Goal: Navigation & Orientation: Go to known website

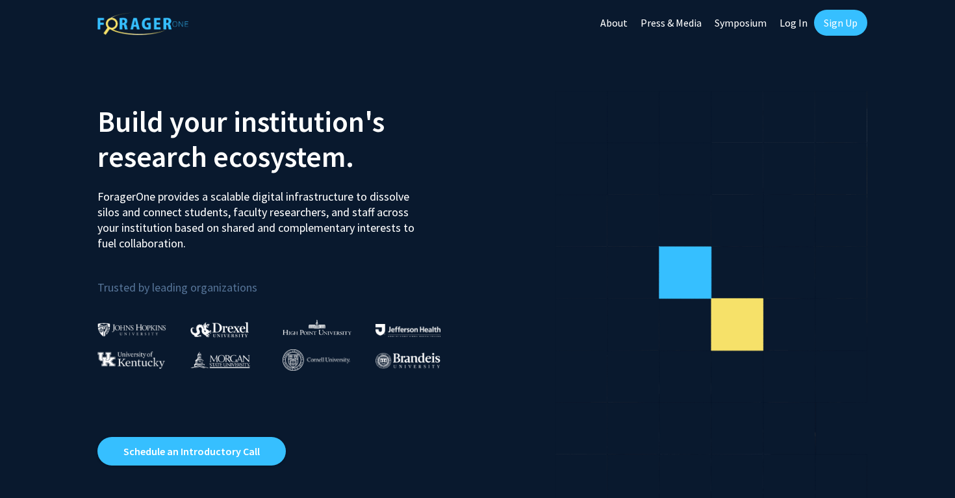
click at [466, 27] on link "Log In" at bounding box center [793, 22] width 41 height 45
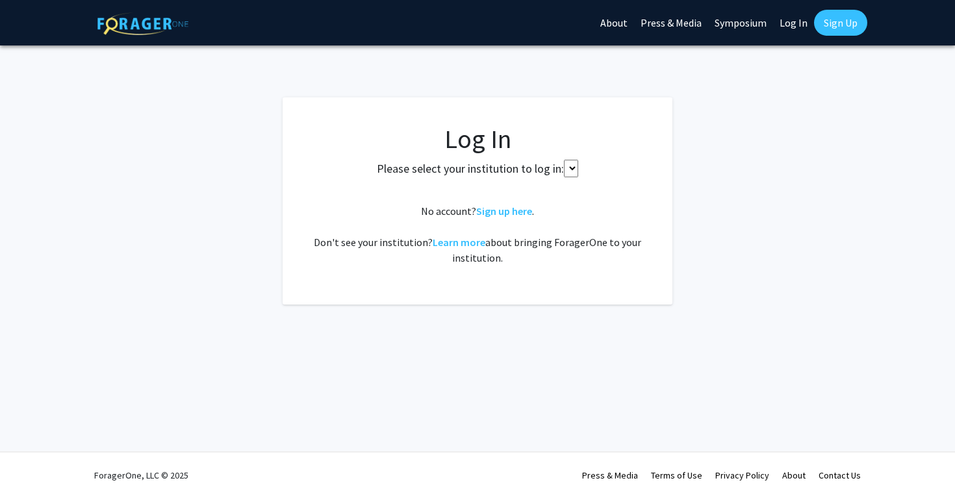
select select
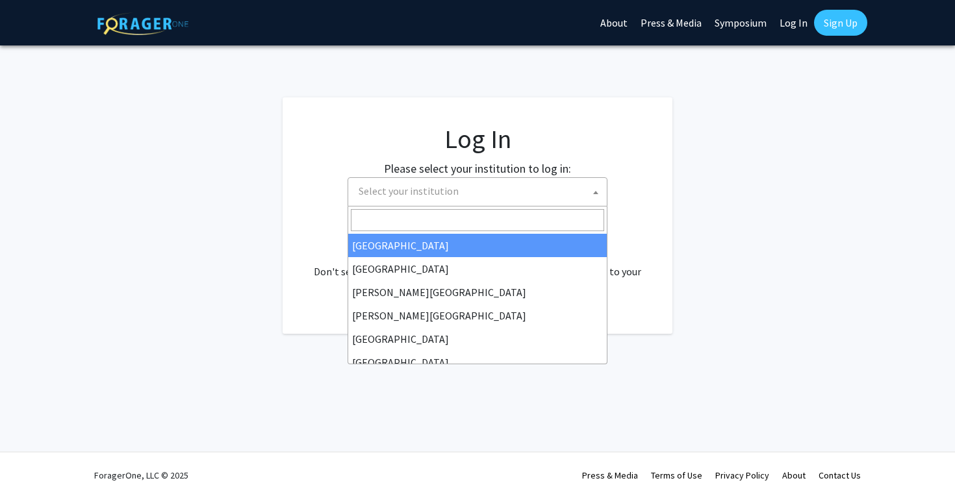
click at [461, 191] on span "Select your institution" at bounding box center [479, 191] width 253 height 27
